Goal: Task Accomplishment & Management: Manage account settings

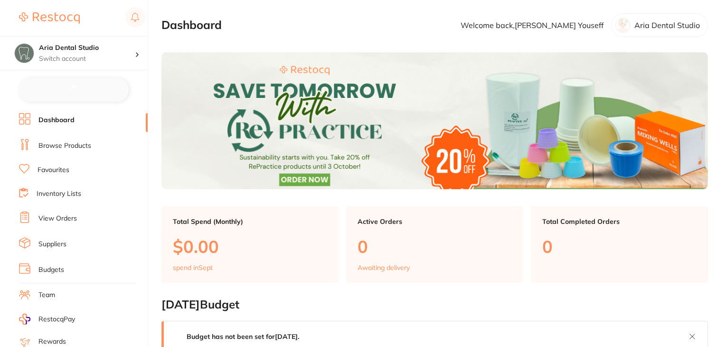
checkbox input "false"
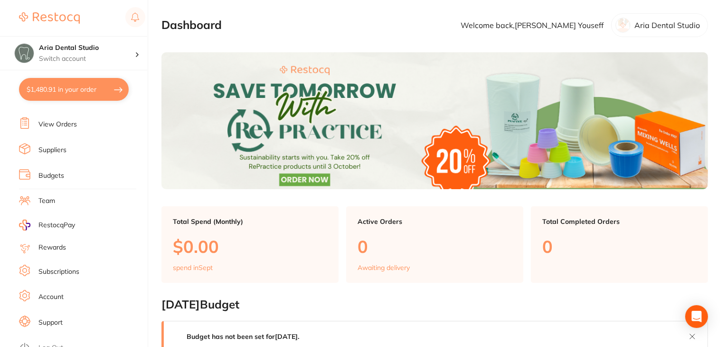
scroll to position [95, 0]
click at [56, 265] on link "Subscriptions" at bounding box center [58, 269] width 41 height 9
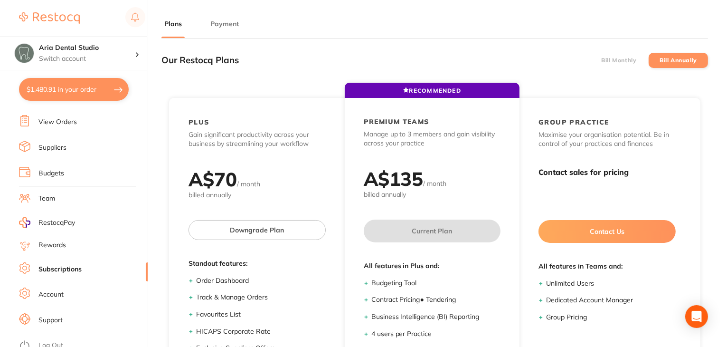
click at [228, 23] on button "Payment" at bounding box center [225, 23] width 34 height 9
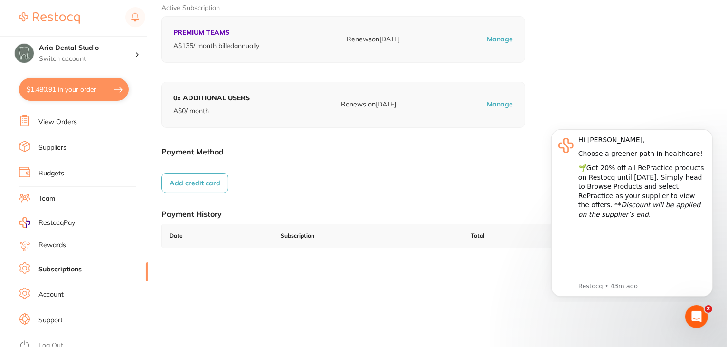
scroll to position [131, 0]
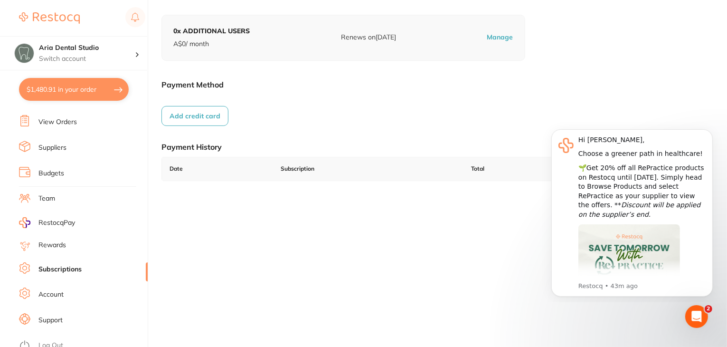
click at [47, 341] on link "Log Out" at bounding box center [50, 345] width 25 height 9
